Goal: Find specific page/section: Find specific page/section

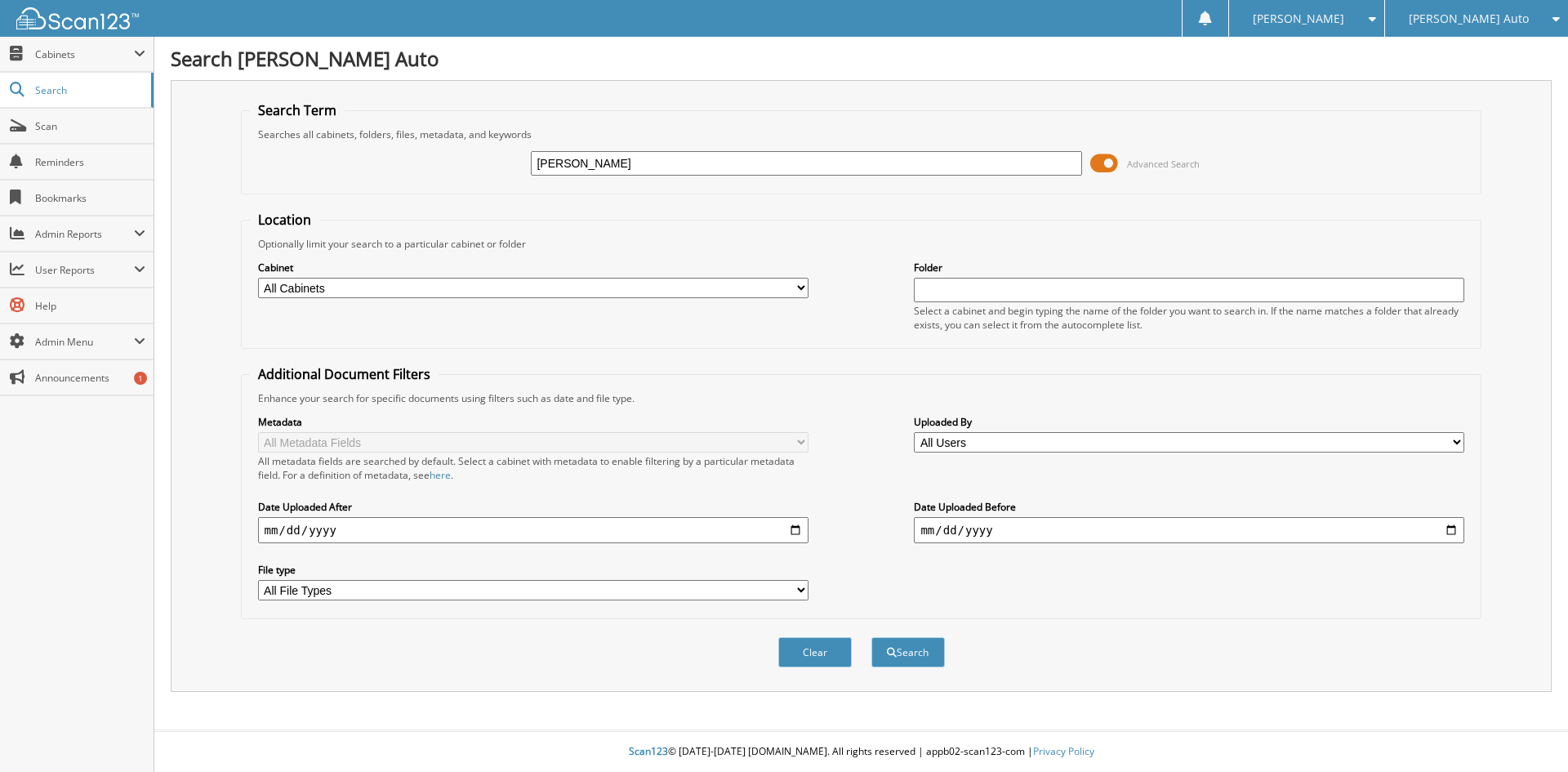
type input "[PERSON_NAME]"
click at [871, 637] on button "Search" at bounding box center [907, 652] width 73 height 30
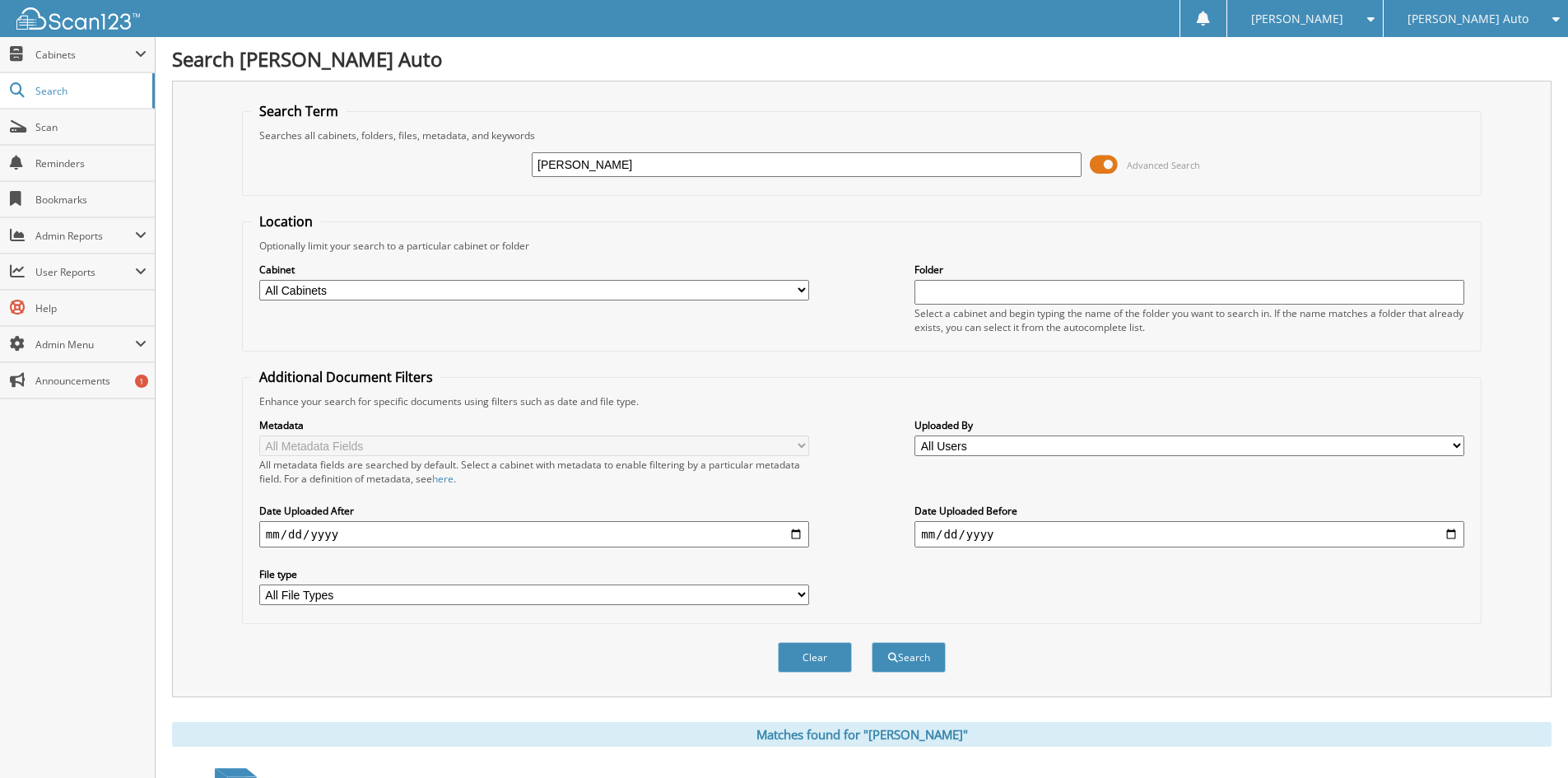
click at [1098, 172] on span at bounding box center [1103, 164] width 28 height 25
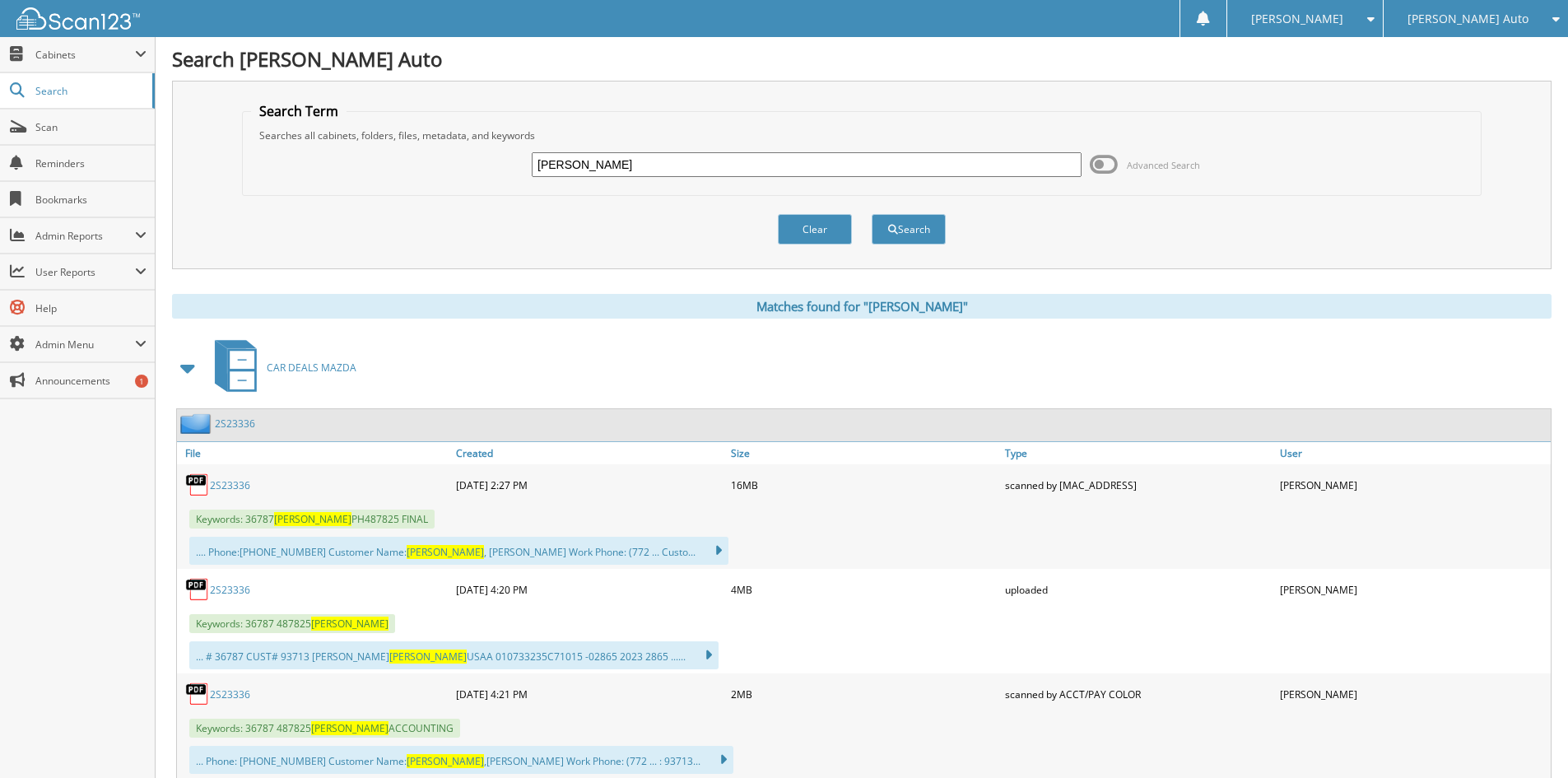
click at [184, 369] on span at bounding box center [188, 368] width 23 height 30
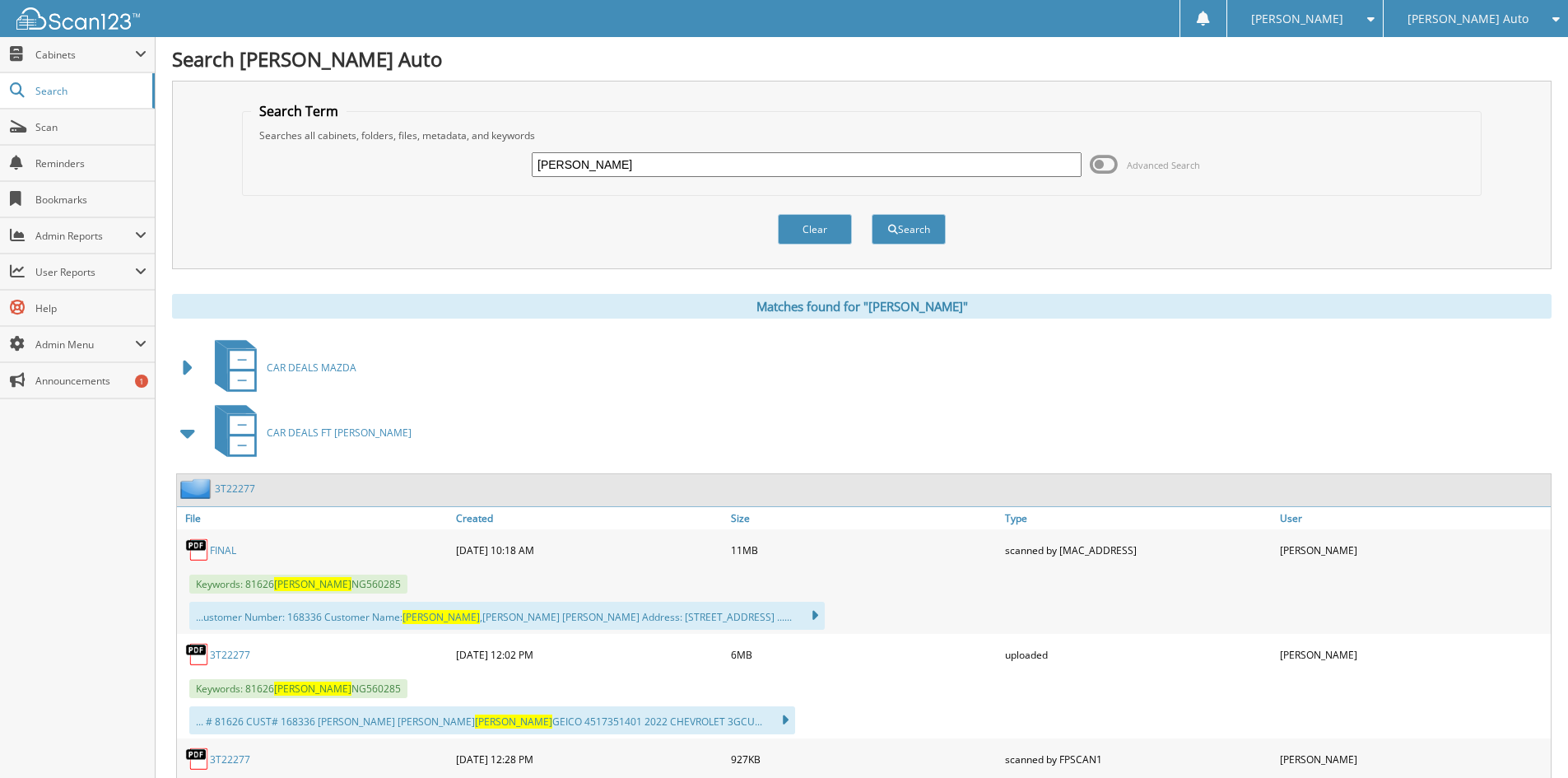
drag, startPoint x: 182, startPoint y: 426, endPoint x: 185, endPoint y: 451, distance: 25.2
click at [182, 427] on span at bounding box center [188, 432] width 23 height 30
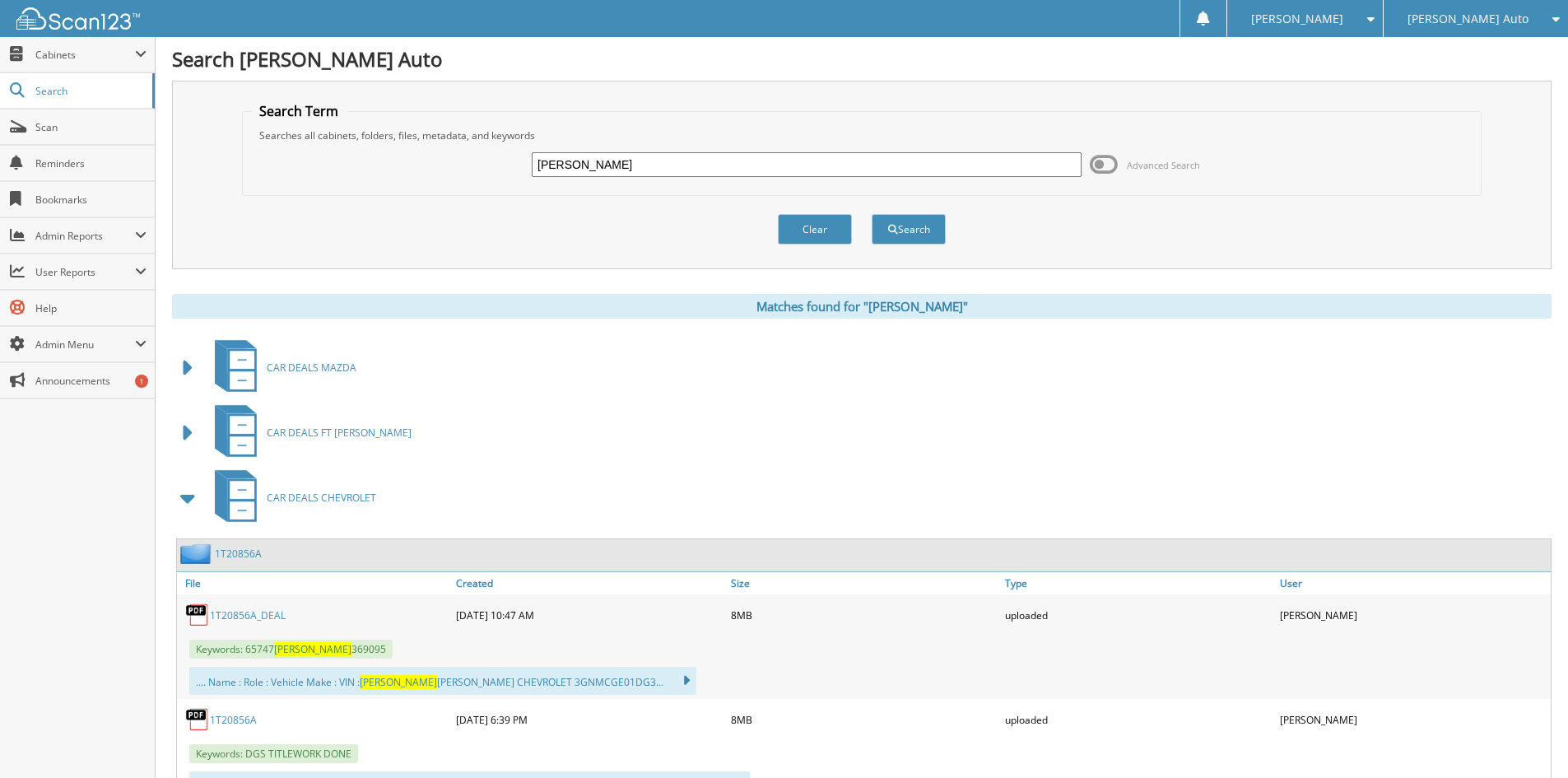
click at [183, 498] on span at bounding box center [188, 498] width 23 height 30
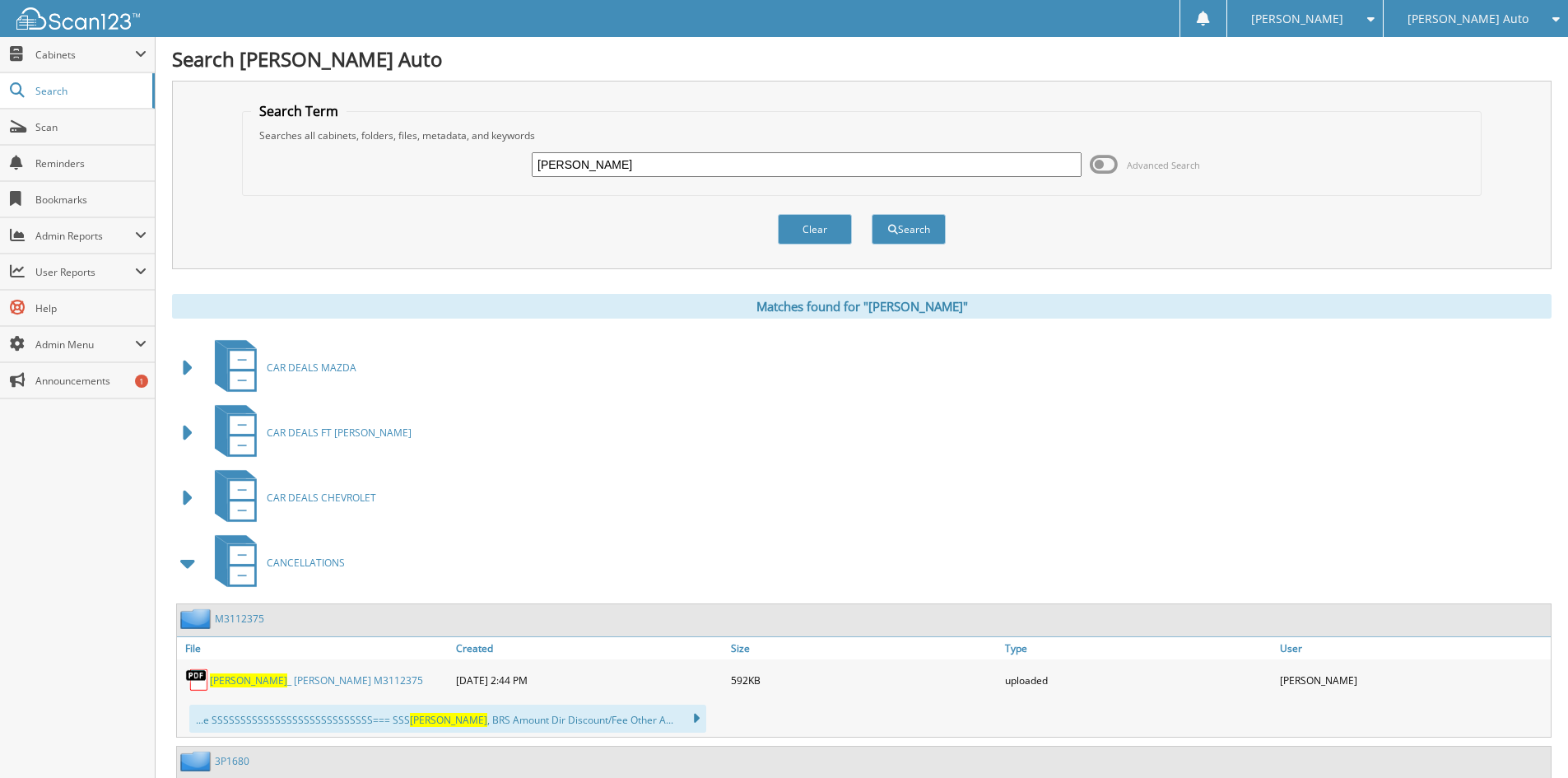
drag, startPoint x: 183, startPoint y: 559, endPoint x: 194, endPoint y: 561, distance: 11.2
click at [187, 560] on span at bounding box center [188, 562] width 23 height 30
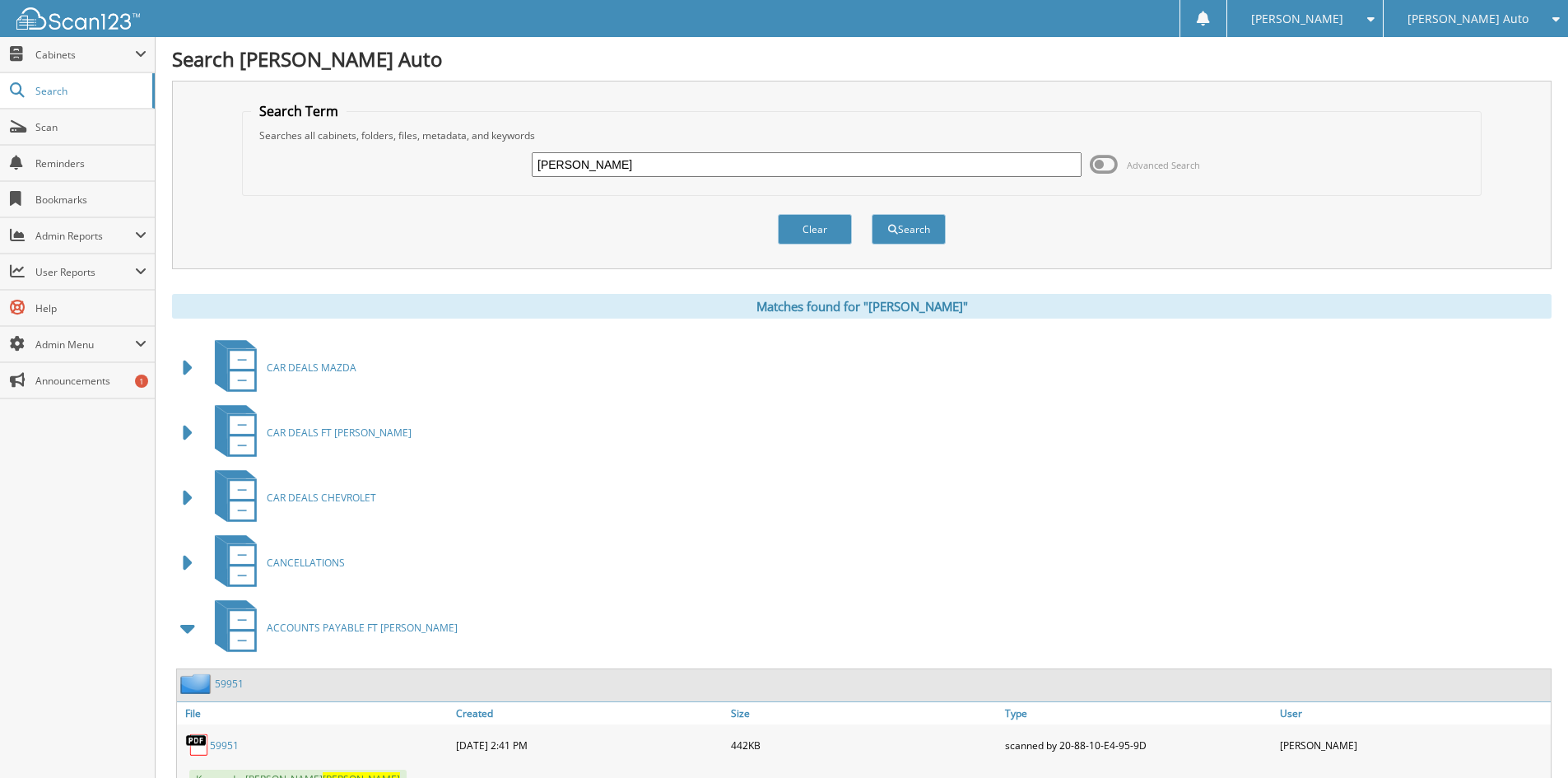
click at [192, 631] on span at bounding box center [188, 628] width 23 height 30
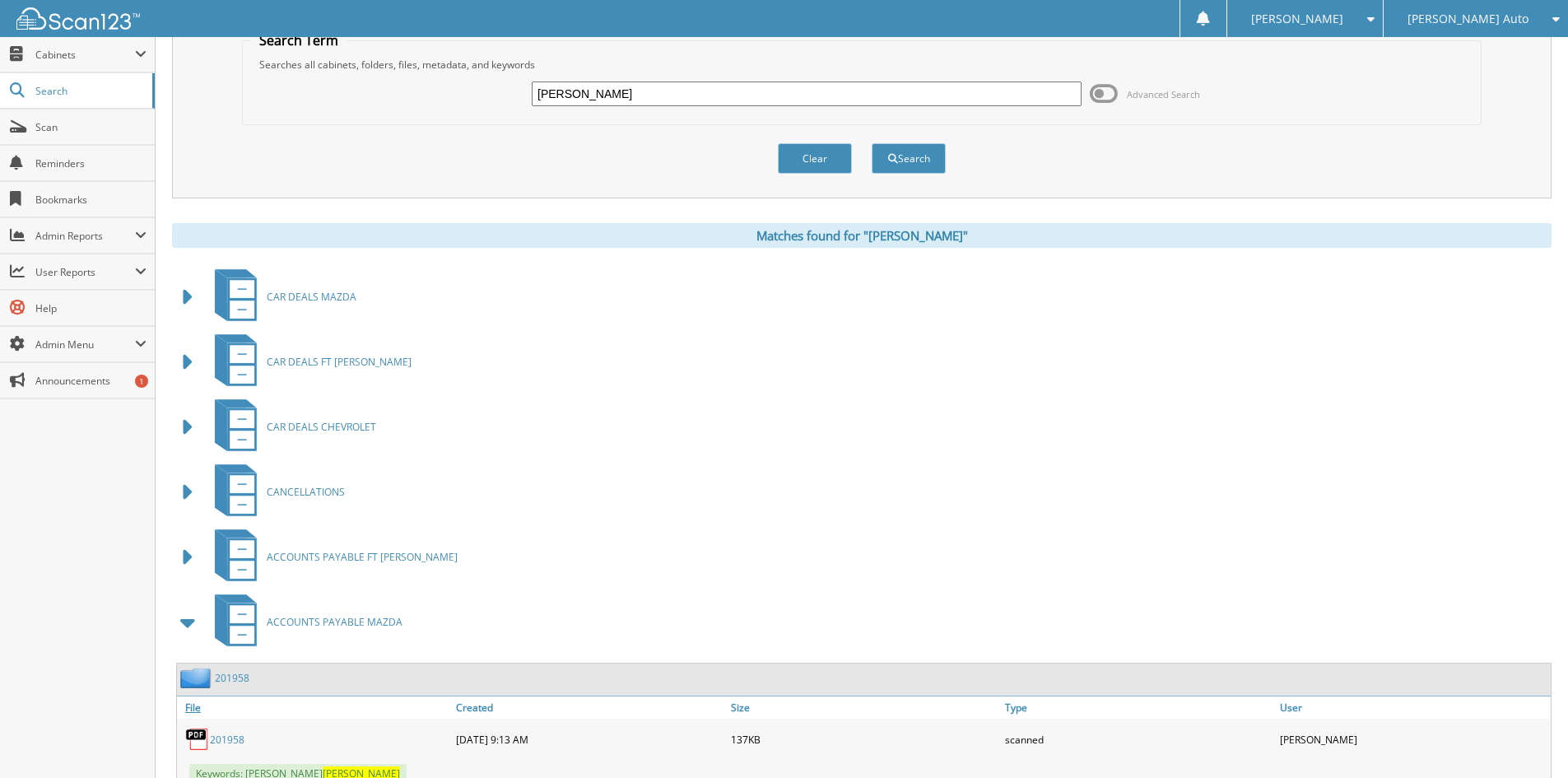
scroll to position [165, 0]
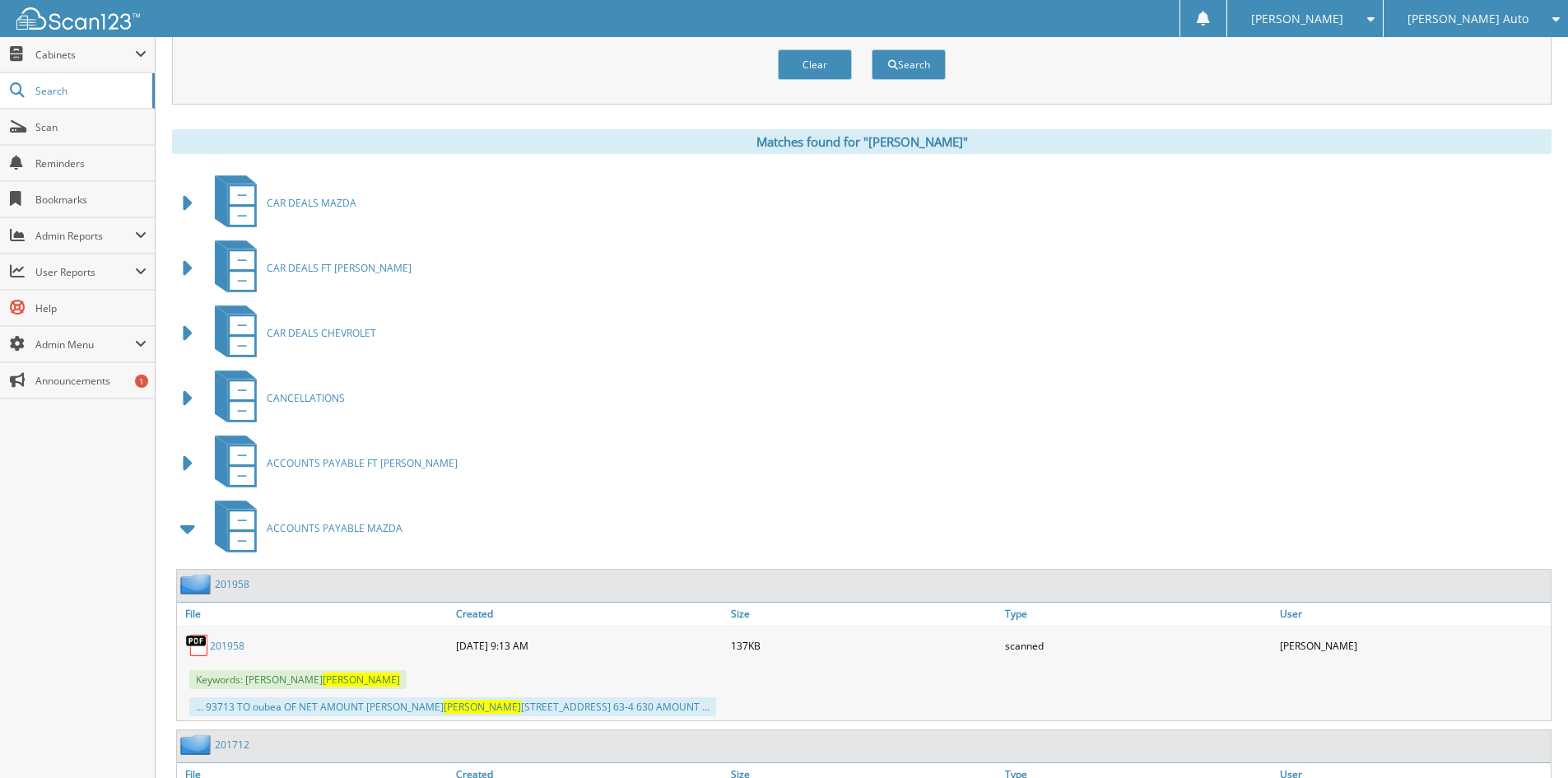
click at [183, 535] on span at bounding box center [188, 528] width 23 height 30
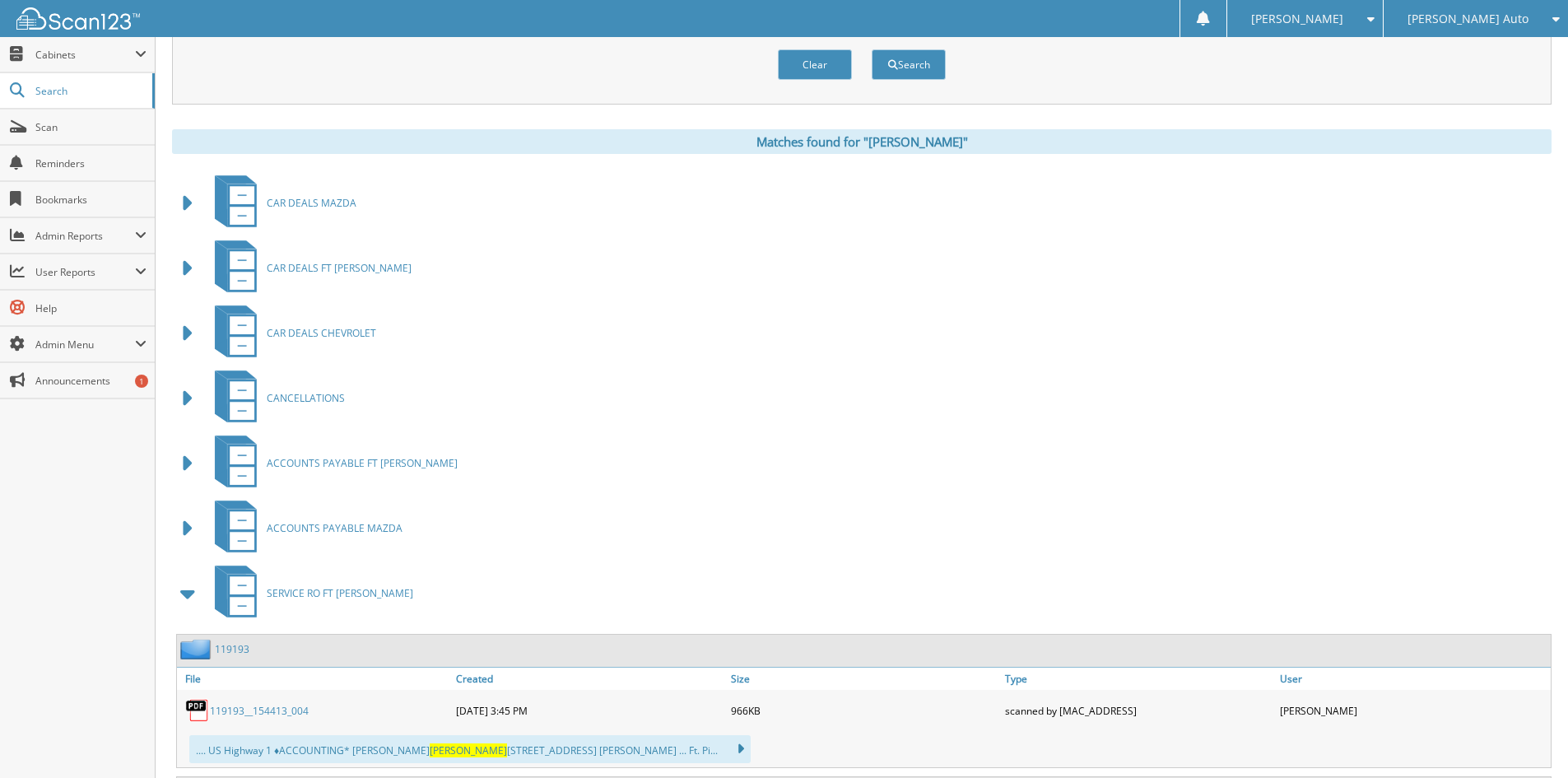
click at [183, 589] on span at bounding box center [188, 593] width 23 height 30
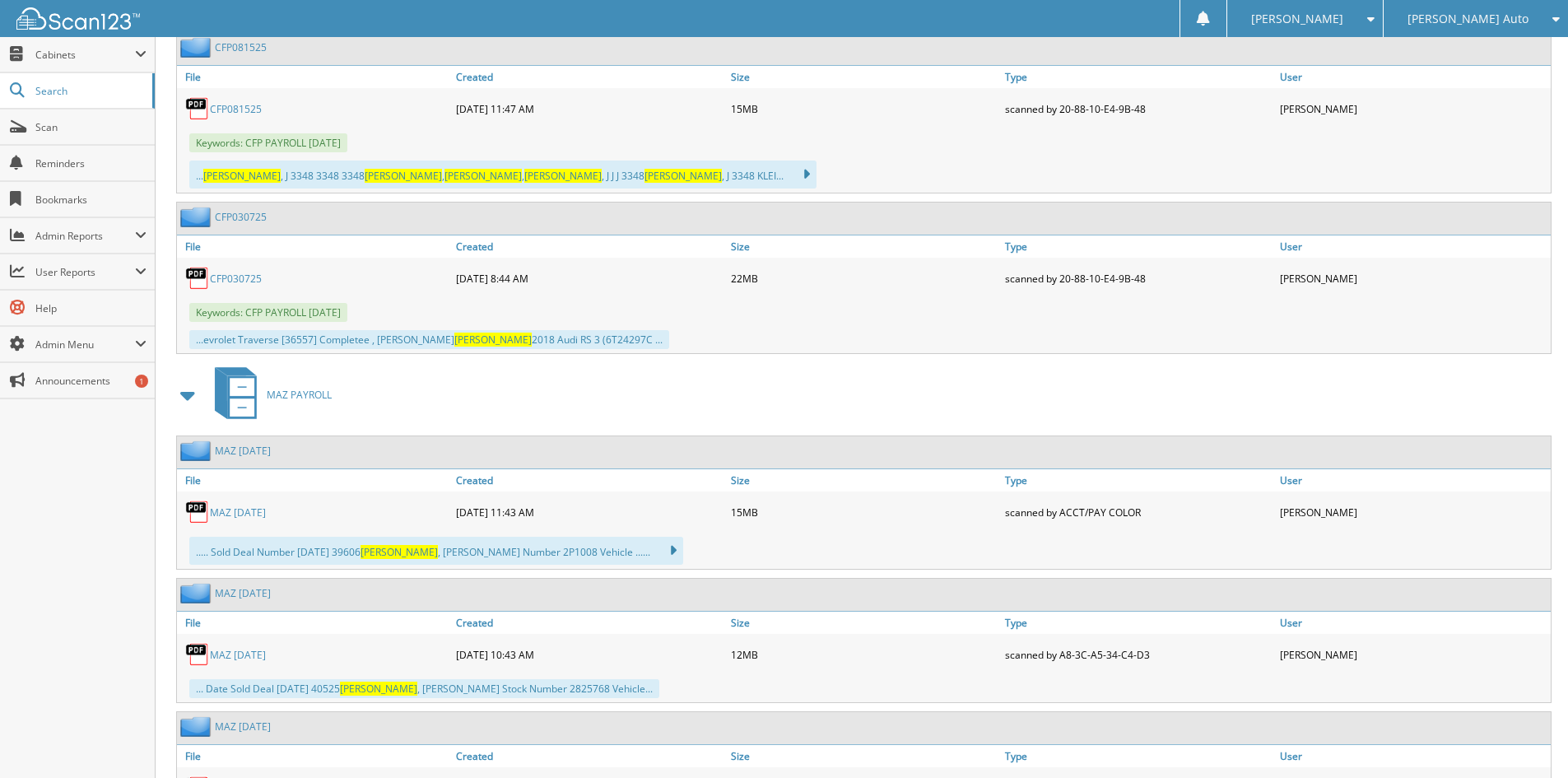
scroll to position [2881, 0]
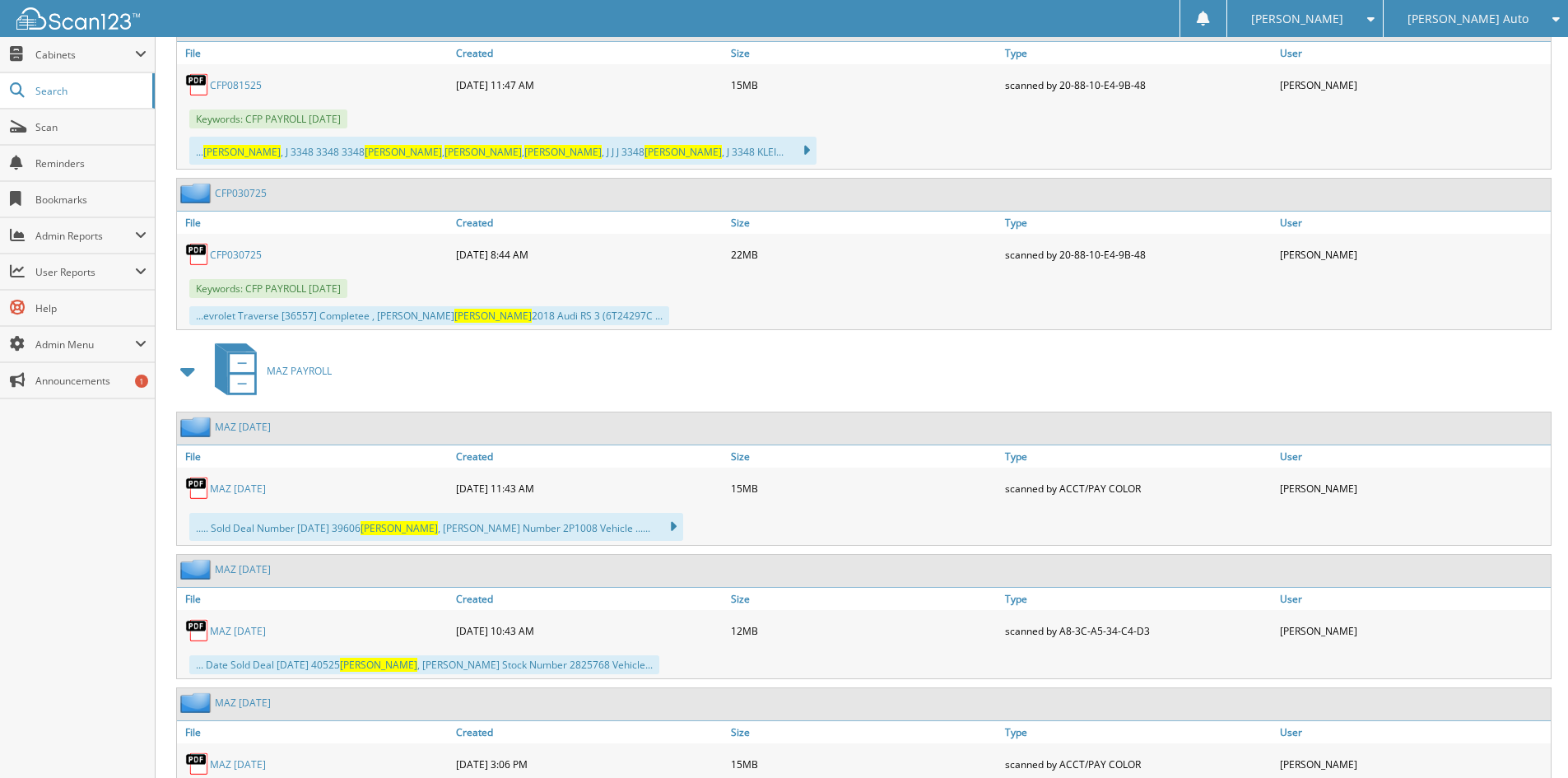
click at [184, 375] on span at bounding box center [188, 371] width 23 height 30
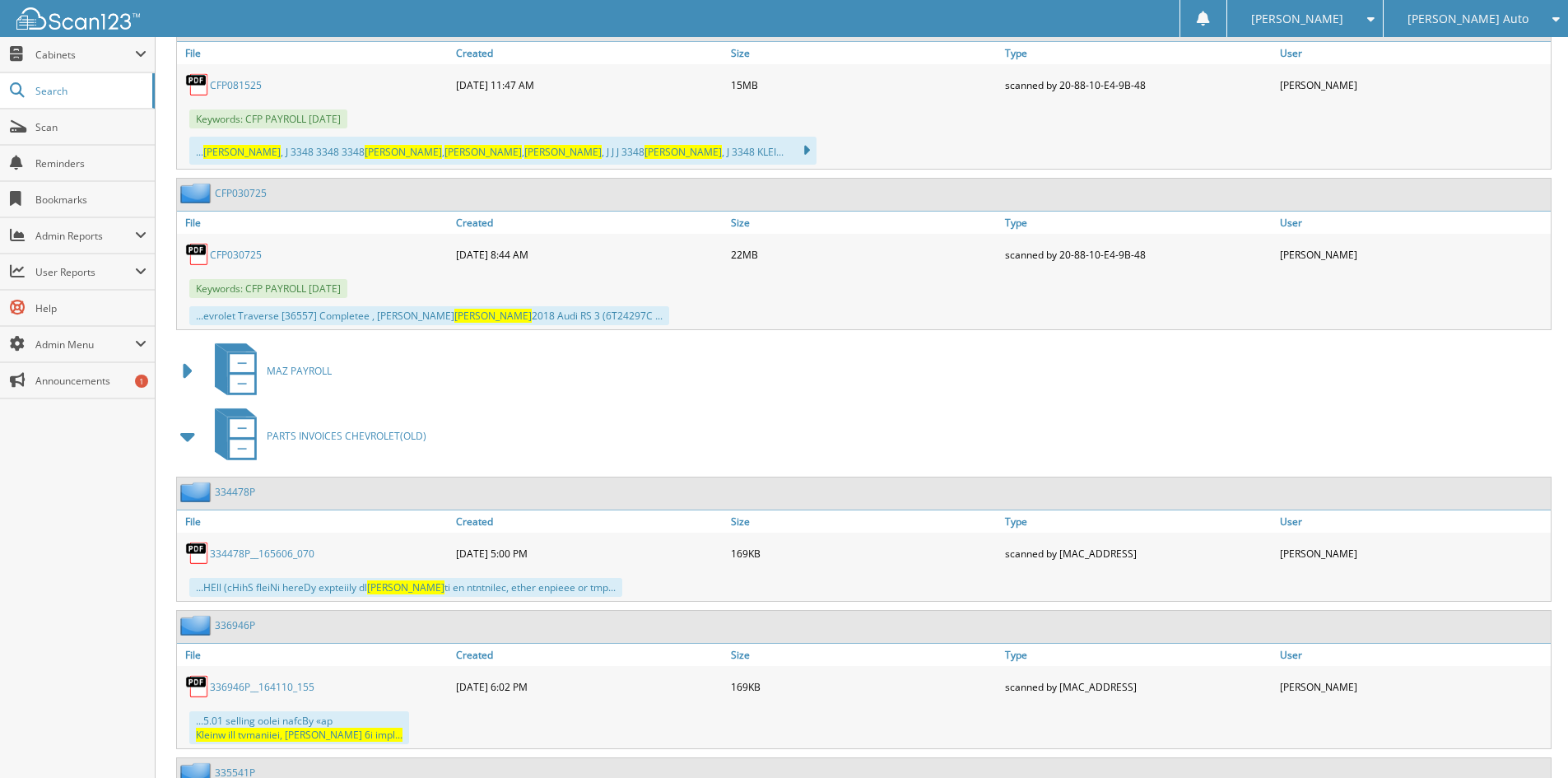
click at [184, 436] on span at bounding box center [188, 436] width 23 height 30
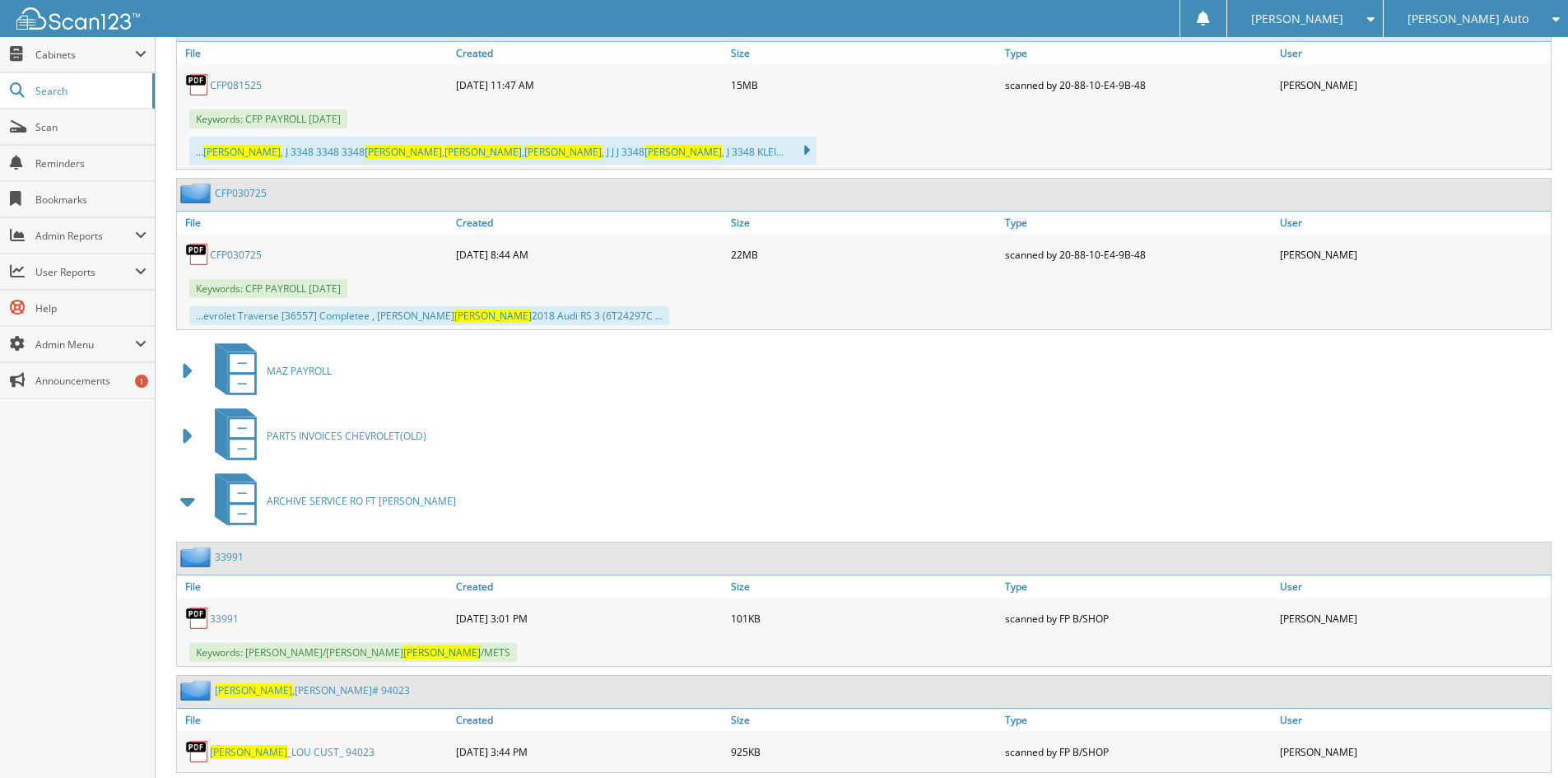
drag, startPoint x: 181, startPoint y: 505, endPoint x: 175, endPoint y: 544, distance: 39.5
click at [181, 508] on span at bounding box center [188, 501] width 23 height 30
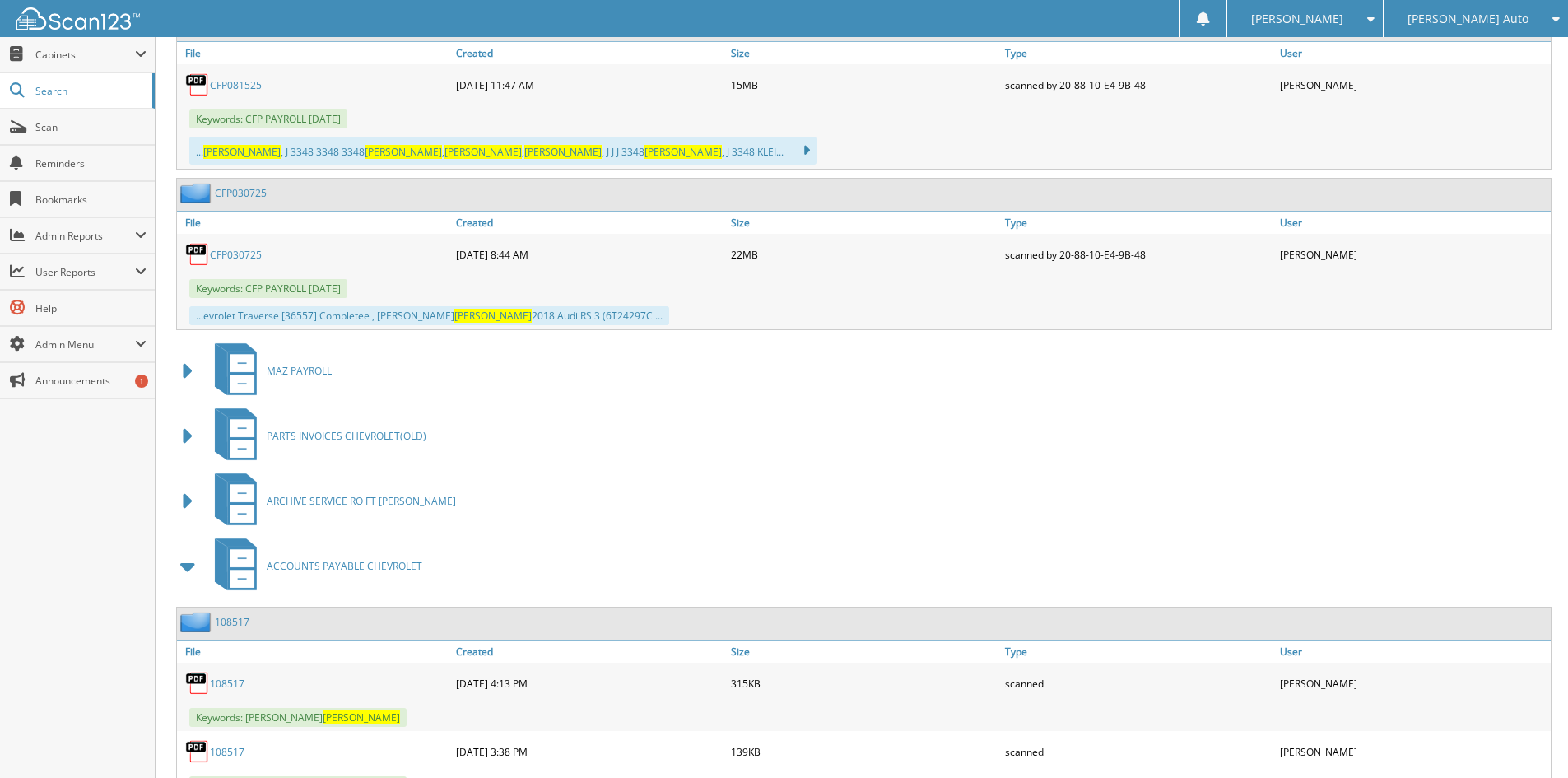
click at [185, 562] on span at bounding box center [188, 566] width 23 height 30
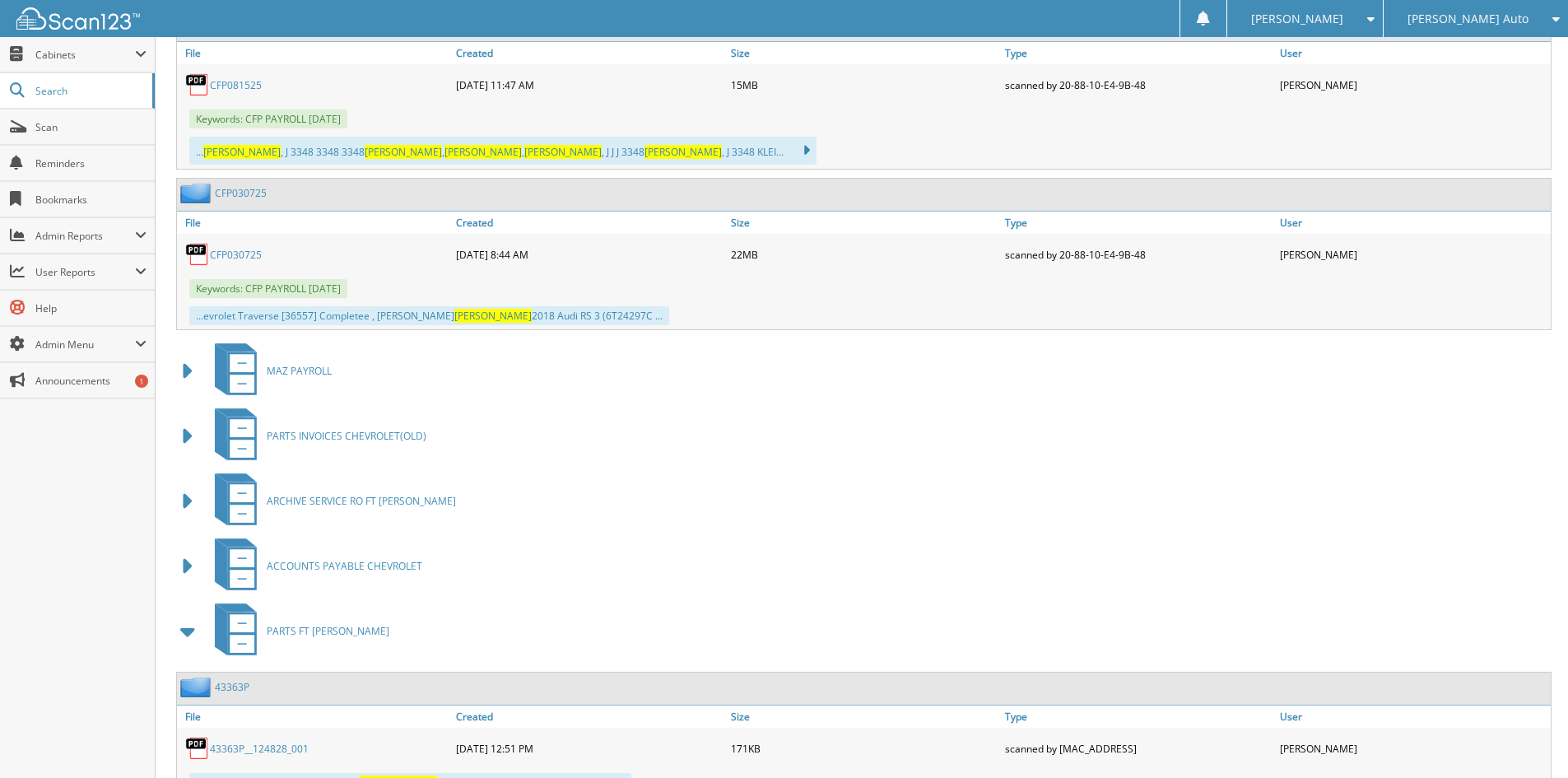
click at [183, 624] on span at bounding box center [188, 631] width 23 height 30
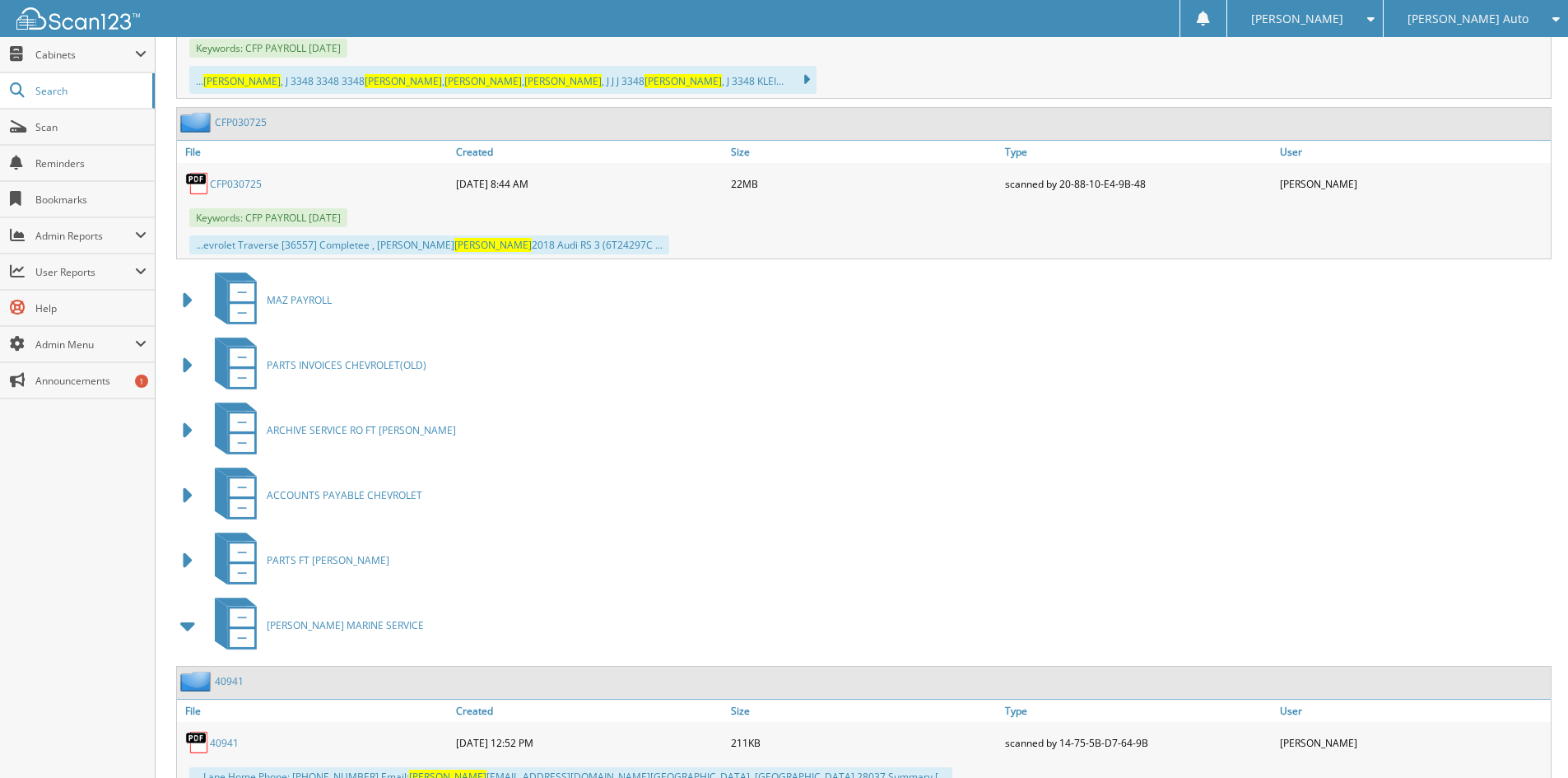
scroll to position [3045, 0]
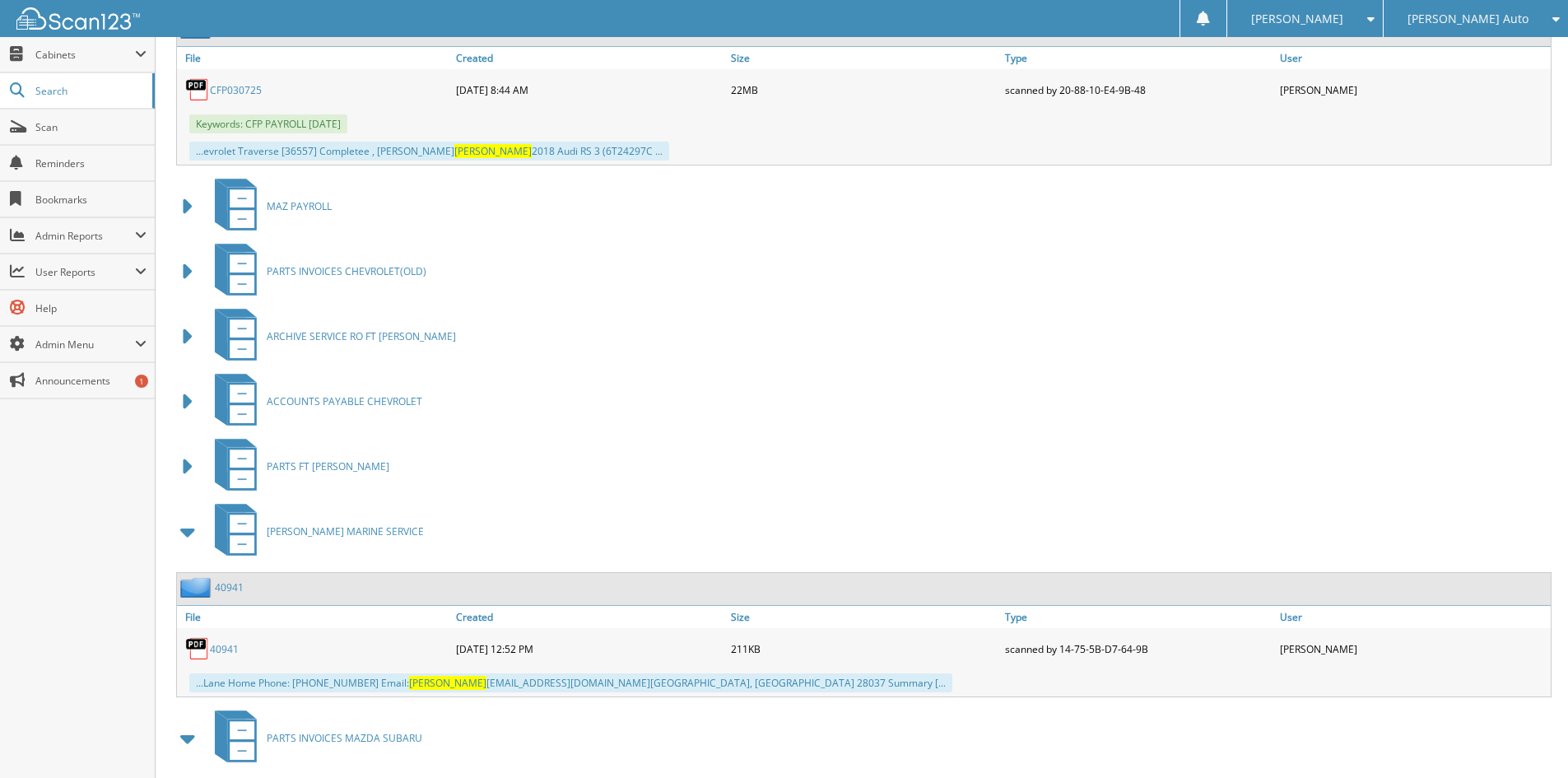
click at [183, 532] on span at bounding box center [188, 532] width 23 height 30
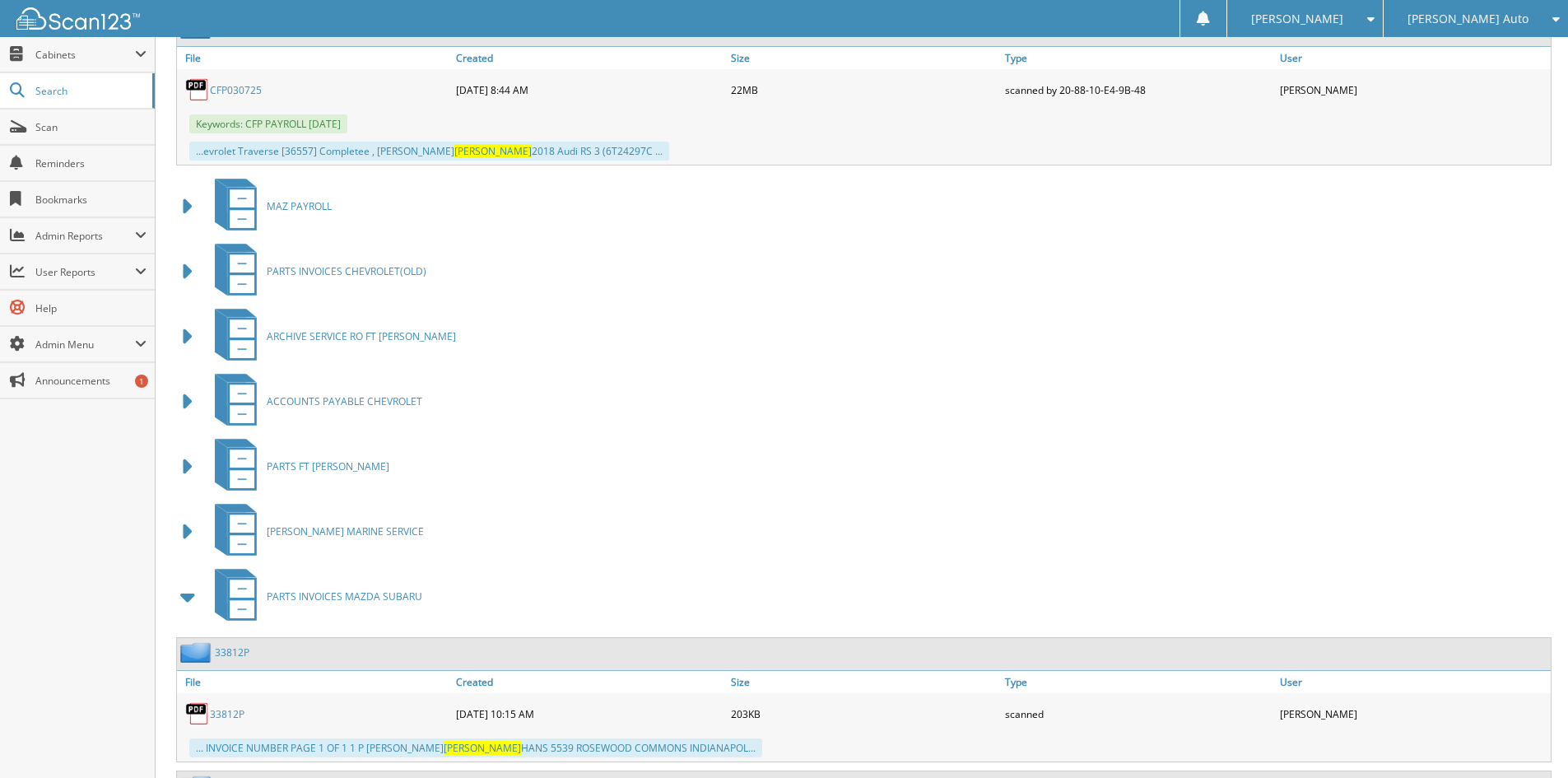
click at [179, 592] on span at bounding box center [188, 596] width 23 height 30
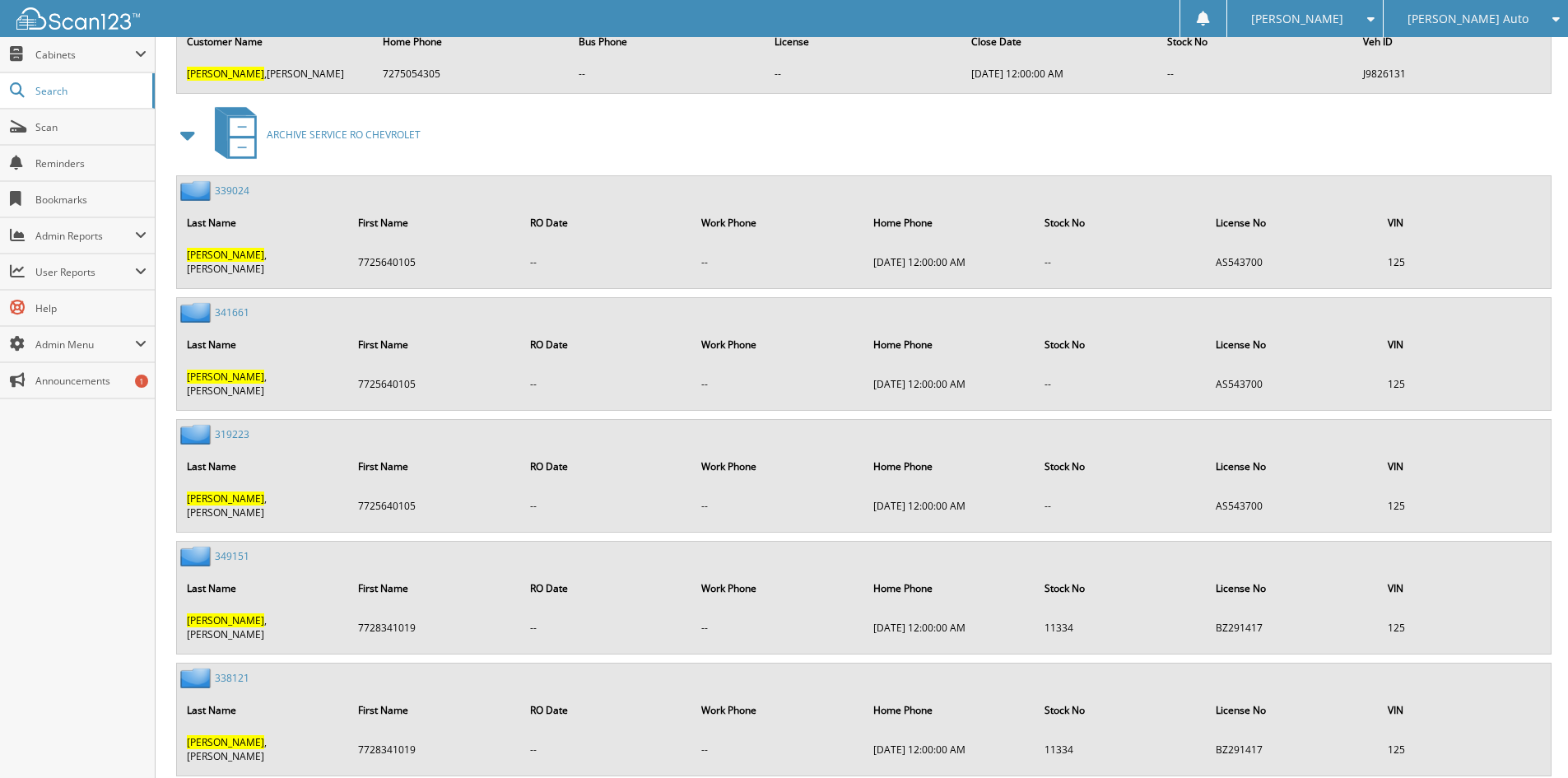
scroll to position [6831, 0]
